Goal: Check status: Check status

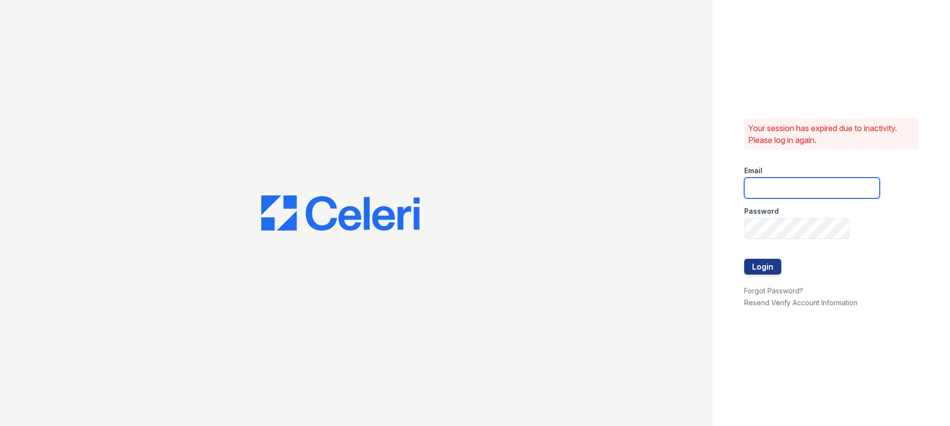
click at [798, 196] on input "email" at bounding box center [812, 188] width 136 height 21
type input "stewart@altavitapm.com"
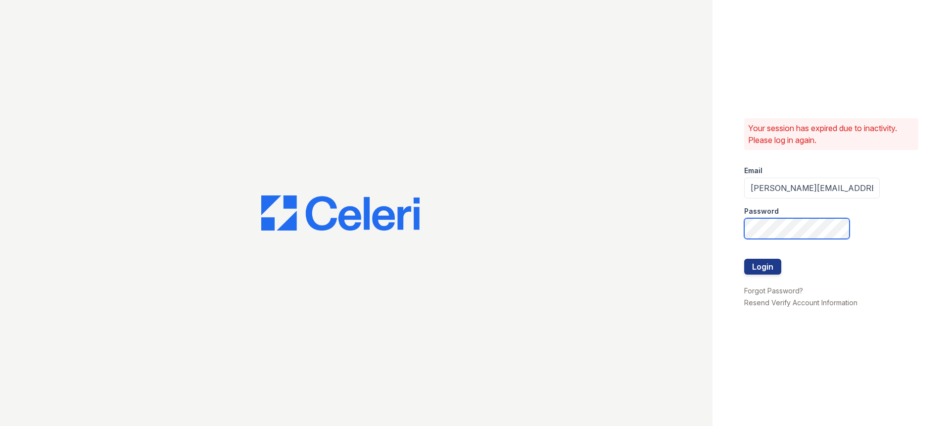
click at [744, 259] on button "Login" at bounding box center [762, 267] width 37 height 16
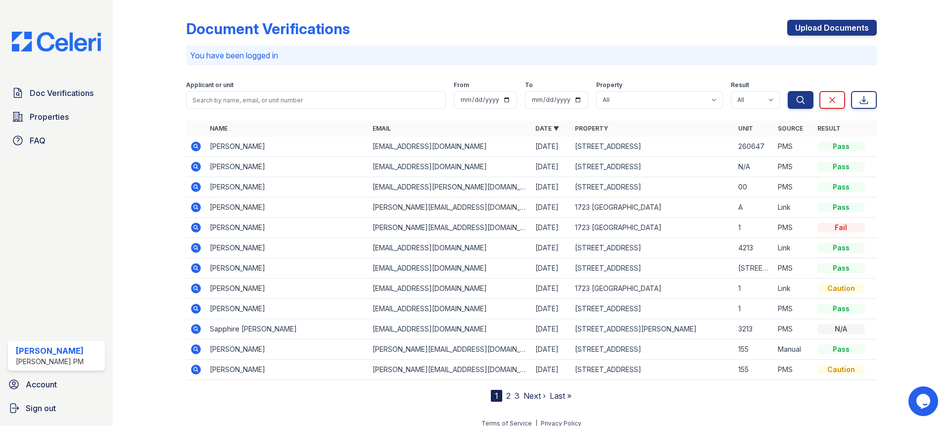
click at [196, 229] on icon at bounding box center [196, 228] width 10 height 10
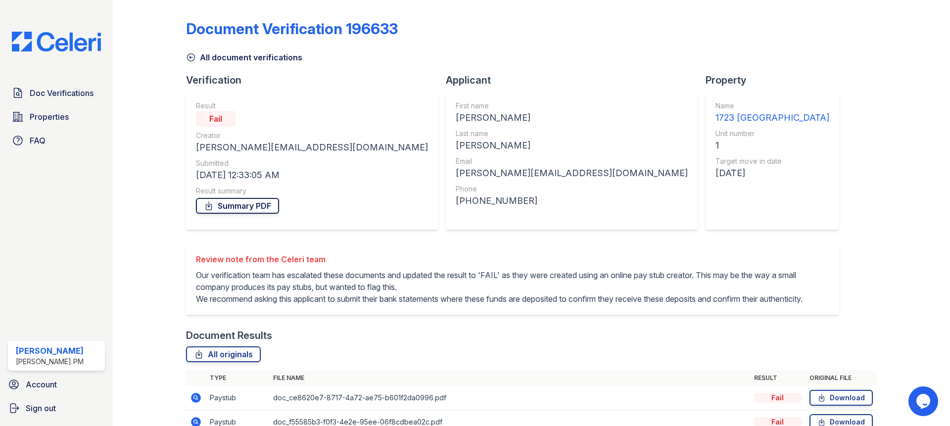
scroll to position [246, 0]
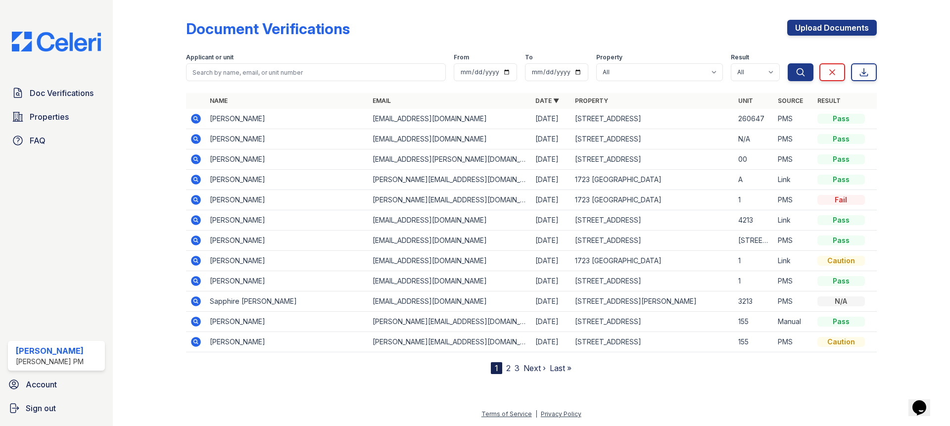
click at [198, 178] on icon at bounding box center [196, 180] width 10 height 10
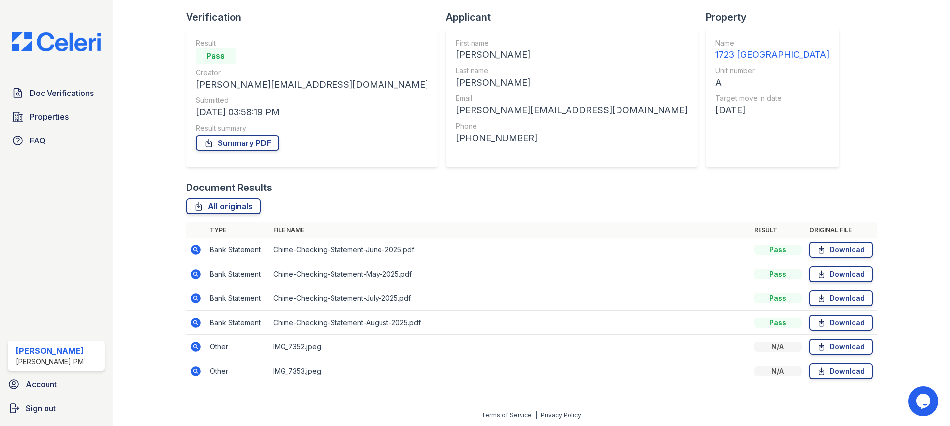
scroll to position [64, 0]
drag, startPoint x: 195, startPoint y: 346, endPoint x: 196, endPoint y: 354, distance: 7.5
click at [195, 347] on icon at bounding box center [196, 346] width 12 height 12
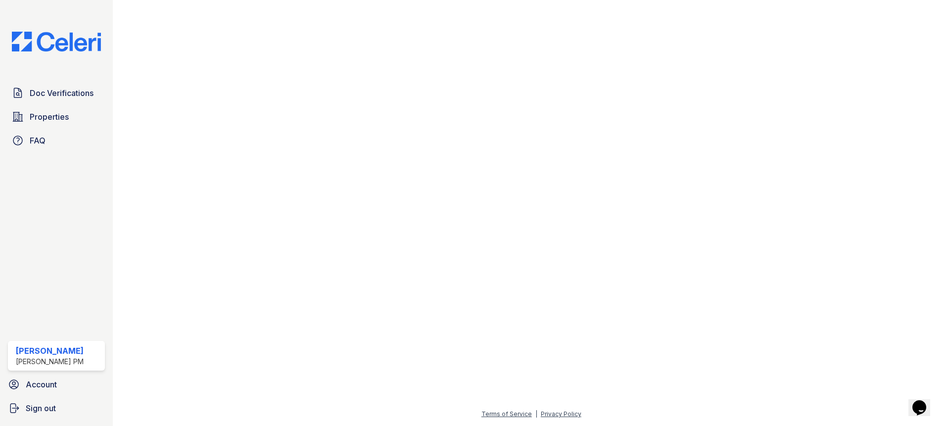
scroll to position [449, 0]
drag, startPoint x: 501, startPoint y: 390, endPoint x: 1087, endPoint y: 208, distance: 613.7
